Goal: Task Accomplishment & Management: Manage account settings

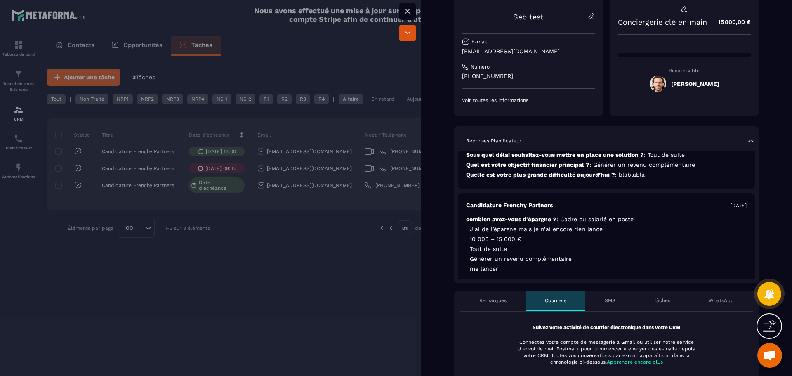
scroll to position [68, 0]
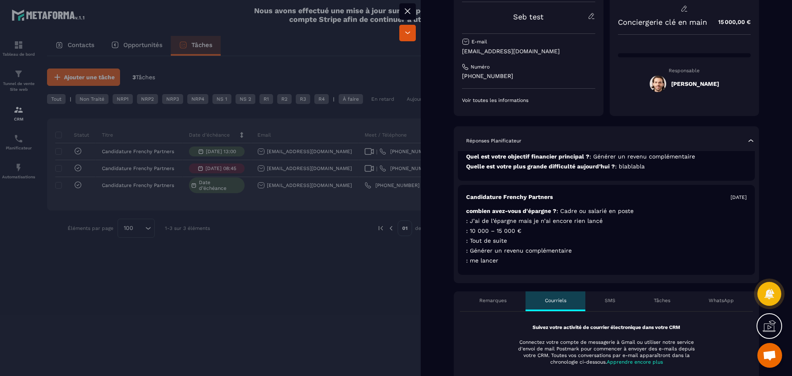
click at [486, 307] on div "Remarques" at bounding box center [493, 301] width 66 height 20
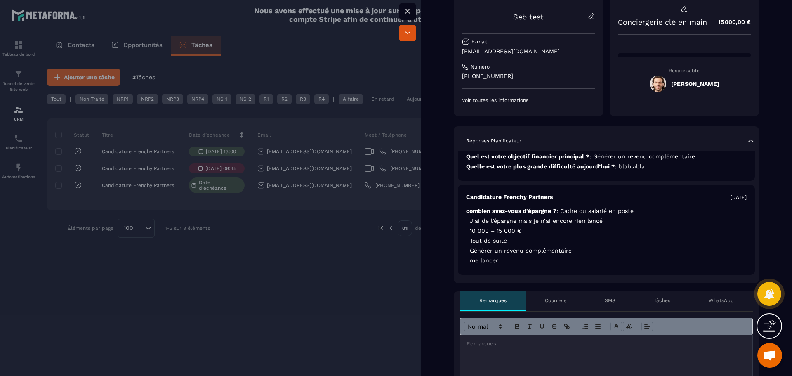
scroll to position [206, 0]
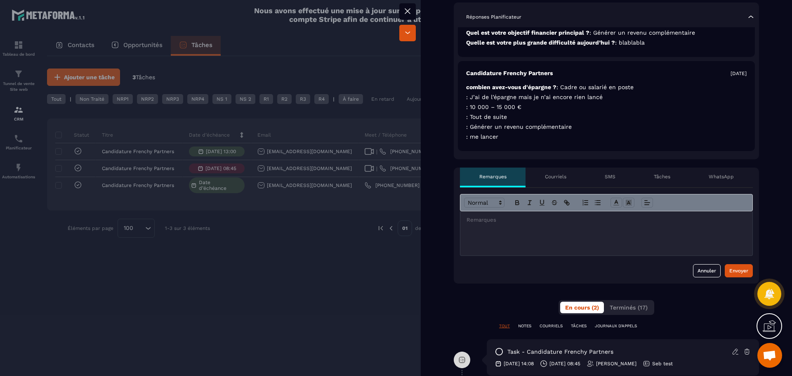
click at [568, 230] on div at bounding box center [606, 233] width 292 height 44
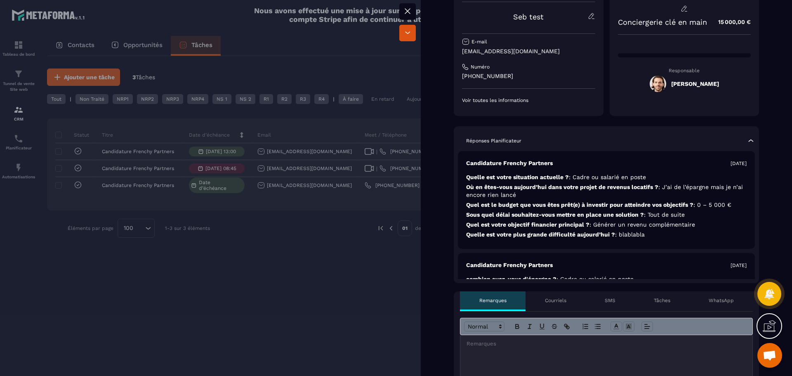
scroll to position [0, 0]
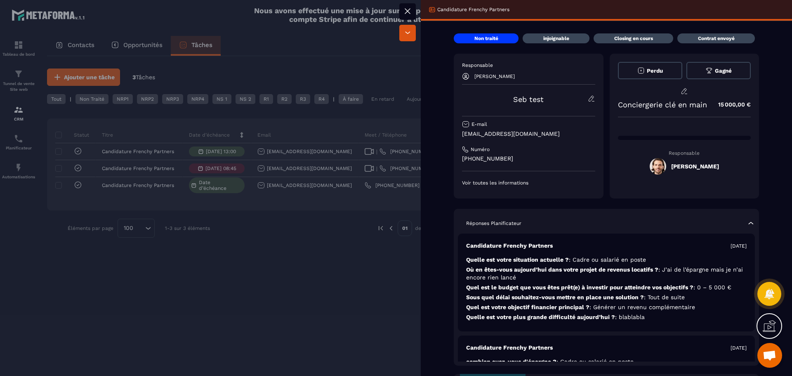
click at [404, 7] on icon at bounding box center [408, 11] width 10 height 10
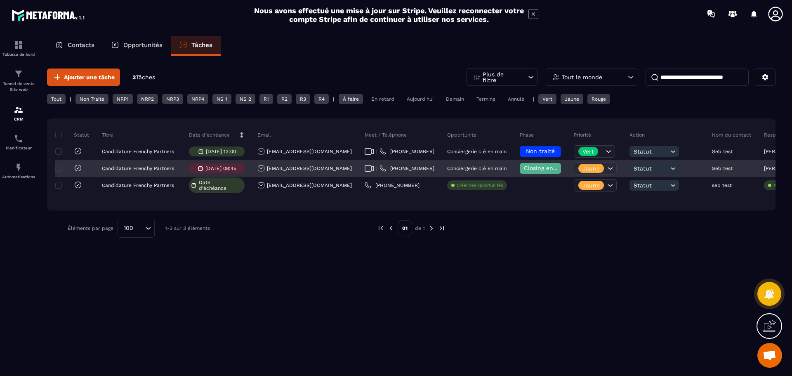
click at [606, 166] on icon at bounding box center [610, 168] width 8 height 8
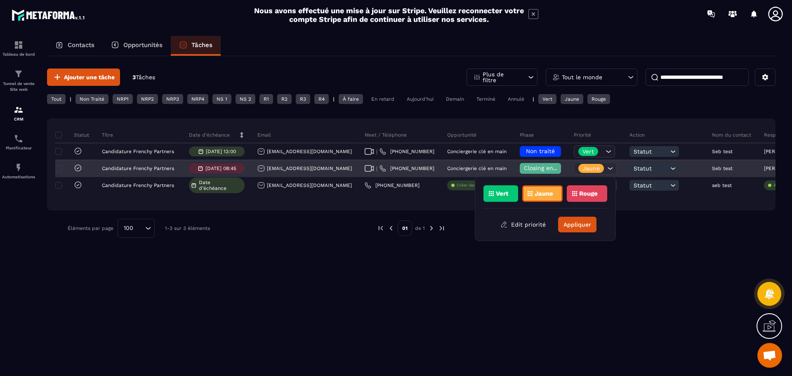
click at [606, 166] on icon at bounding box center [610, 168] width 8 height 8
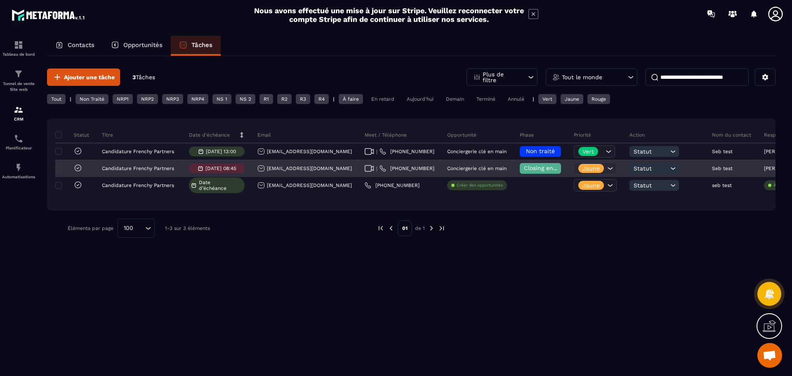
click at [669, 168] on icon at bounding box center [673, 168] width 8 height 8
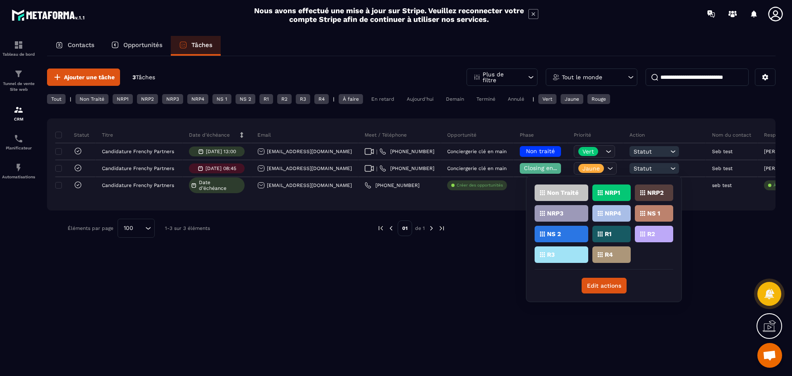
click at [457, 272] on div "Ajouter une tâche 3 Tâches Plus de filtre Tout le monde Tout | Non Traité NRP1 …" at bounding box center [411, 215] width 729 height 319
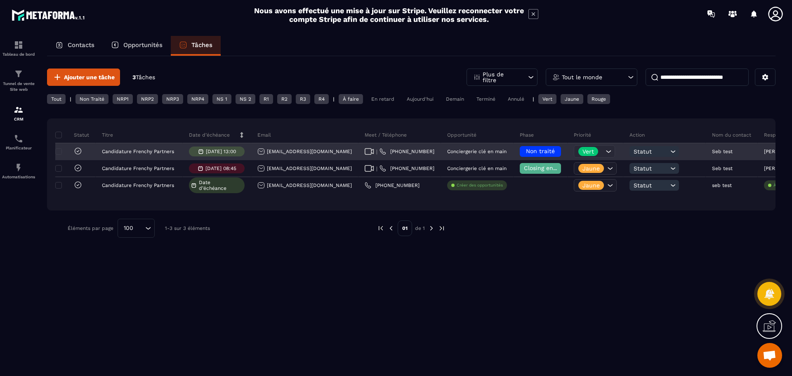
click at [526, 152] on span "Non traité" at bounding box center [540, 151] width 29 height 7
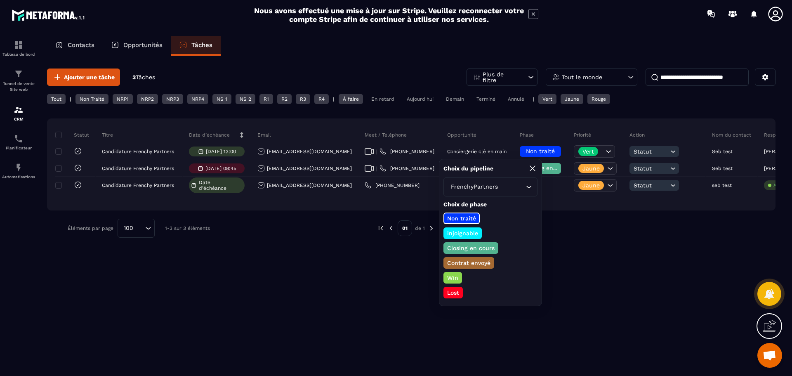
click at [453, 276] on p "Win" at bounding box center [453, 278] width 14 height 8
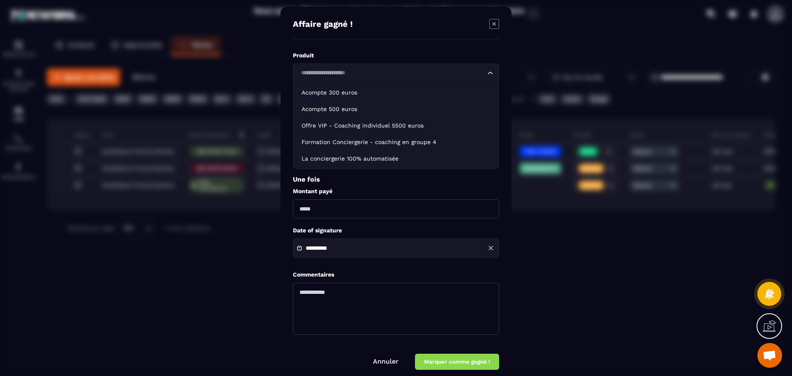
click at [394, 73] on input "Search for option" at bounding box center [391, 72] width 187 height 9
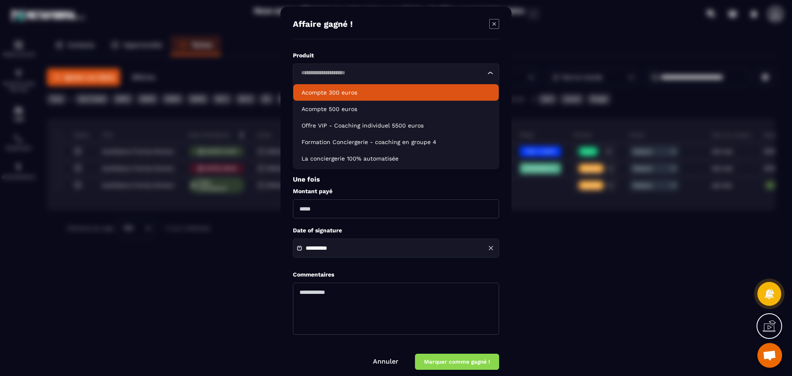
click at [389, 56] on label "Produit" at bounding box center [396, 56] width 206 height 8
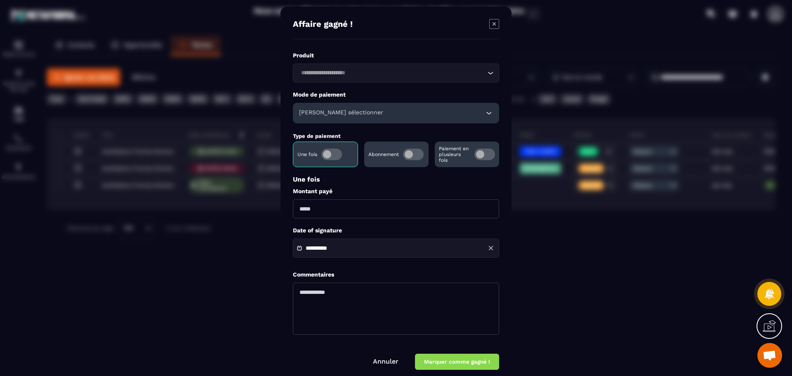
click at [385, 361] on link "Annuler" at bounding box center [386, 361] width 26 height 8
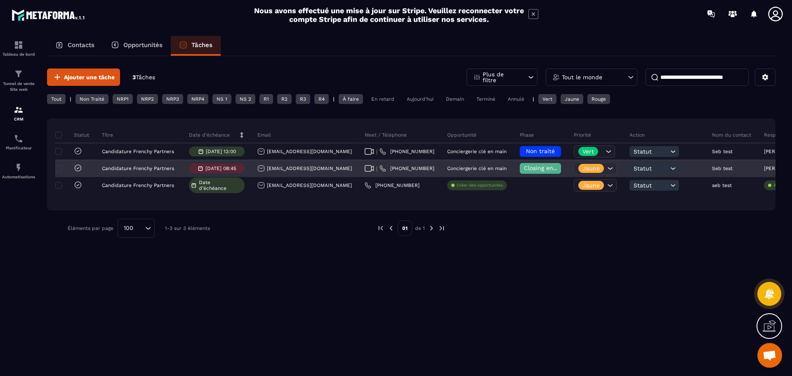
click at [524, 168] on span "Closing en cours" at bounding box center [547, 168] width 47 height 7
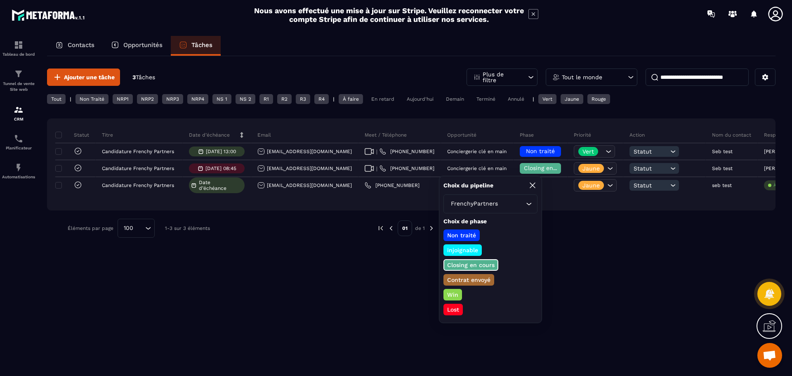
click at [461, 283] on p "Contrat envoyé" at bounding box center [469, 280] width 46 height 8
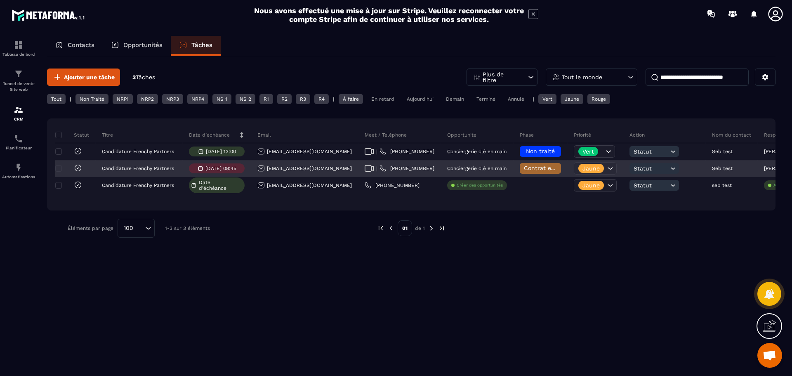
click at [524, 170] on span "Contrat envoyé" at bounding box center [545, 168] width 43 height 7
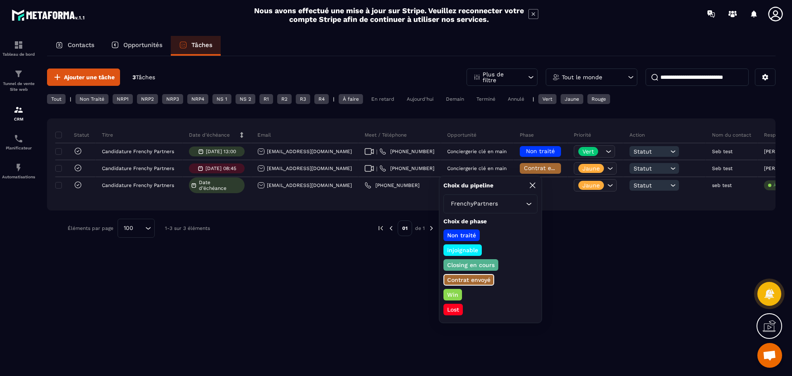
click at [468, 262] on p "Closing en cours" at bounding box center [471, 265] width 50 height 8
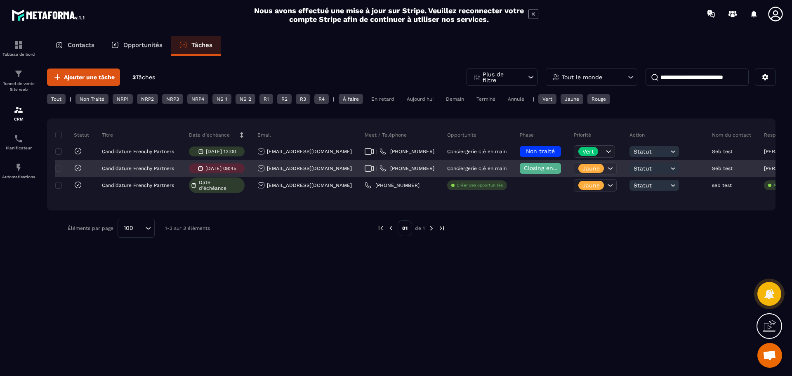
click at [669, 171] on icon at bounding box center [673, 168] width 8 height 8
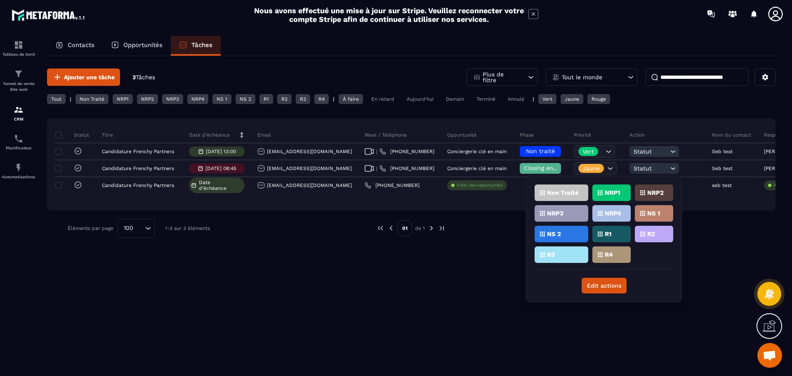
click at [609, 189] on div "NRP1" at bounding box center [611, 192] width 38 height 17
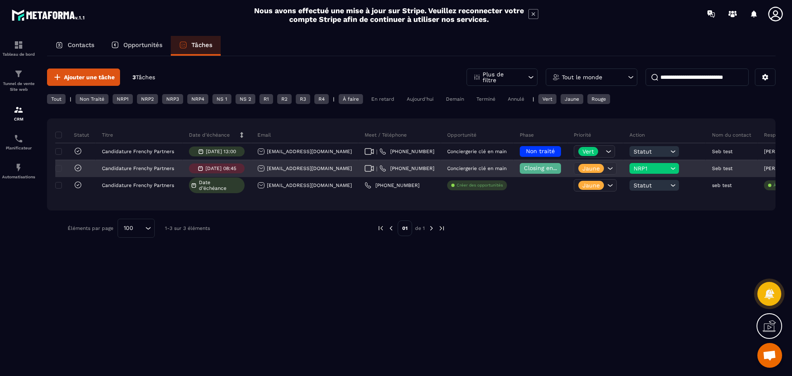
click at [630, 172] on div "NRP1" at bounding box center [655, 168] width 50 height 11
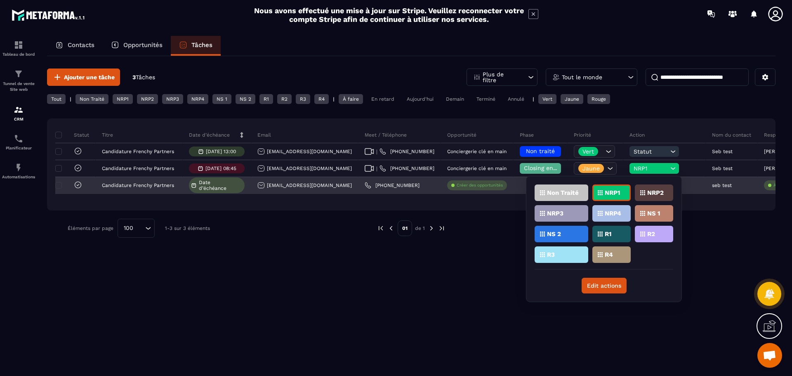
click at [612, 192] on p "NRP1" at bounding box center [612, 193] width 15 height 6
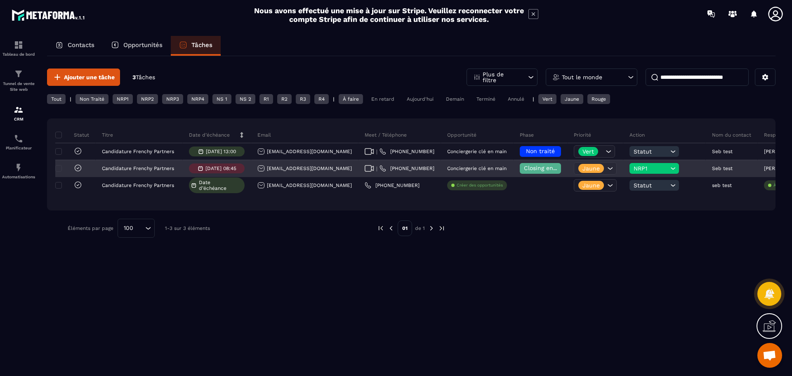
click at [634, 165] on span "NRP1" at bounding box center [651, 168] width 35 height 7
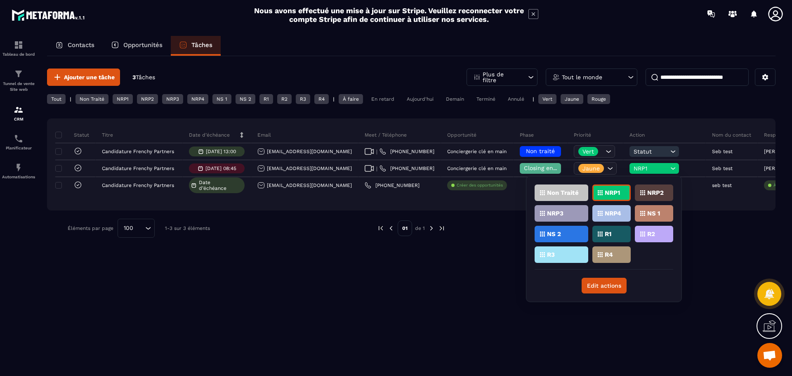
click at [568, 191] on p "Non Traité" at bounding box center [563, 193] width 32 height 6
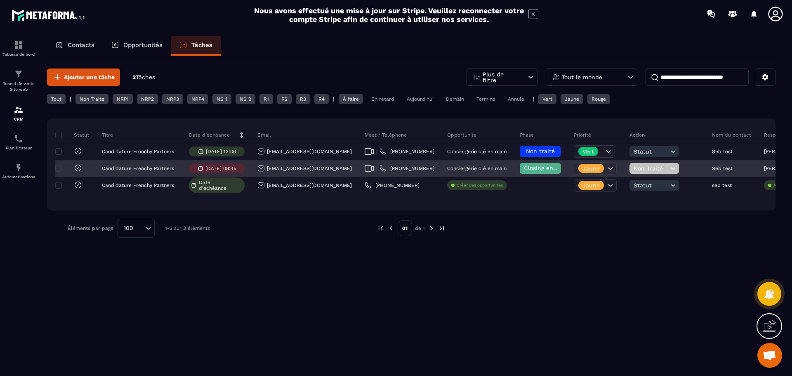
click at [634, 170] on span "Non Traité" at bounding box center [651, 168] width 35 height 7
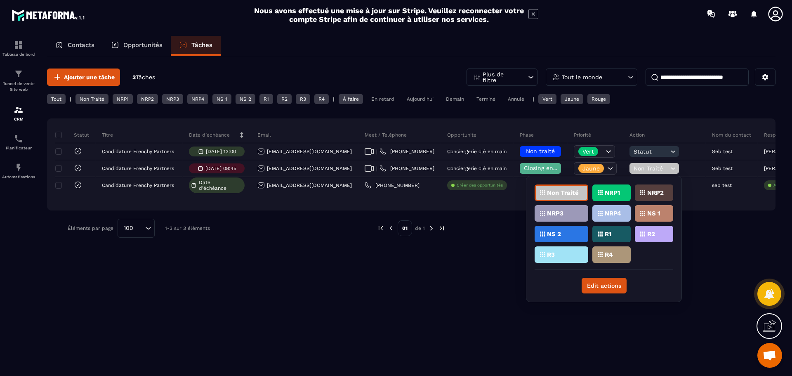
click at [605, 232] on p "R1" at bounding box center [608, 234] width 7 height 6
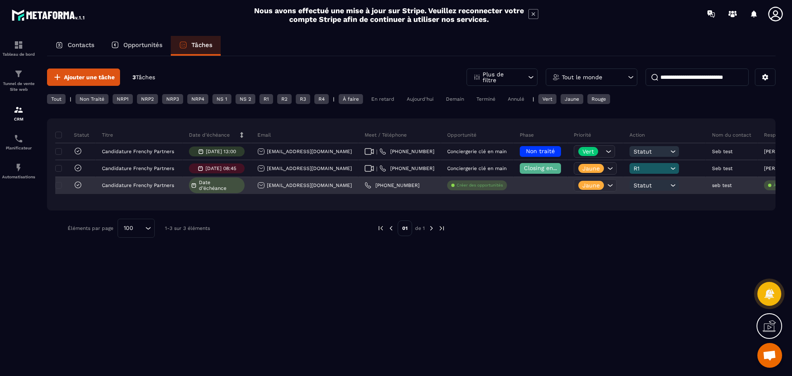
click at [606, 184] on icon at bounding box center [610, 185] width 8 height 8
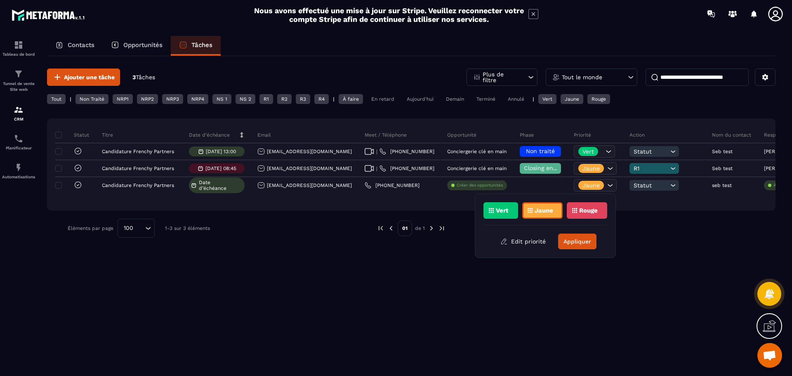
click at [500, 213] on div "Vert" at bounding box center [501, 210] width 35 height 17
click at [497, 210] on p "Vert" at bounding box center [502, 211] width 13 height 6
click at [575, 241] on button "Appliquer" at bounding box center [577, 242] width 38 height 16
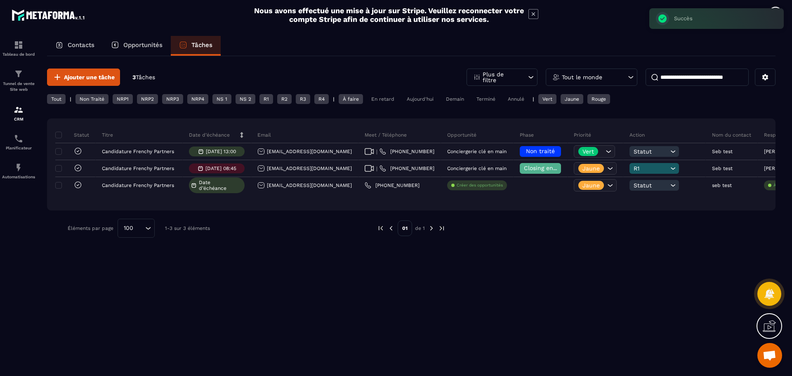
click at [628, 241] on div "Ajouter une tâche 3 Tâches Plus de filtre Tout le monde Tout | Non Traité NRP1 …" at bounding box center [411, 153] width 729 height 194
